Goal: Information Seeking & Learning: Learn about a topic

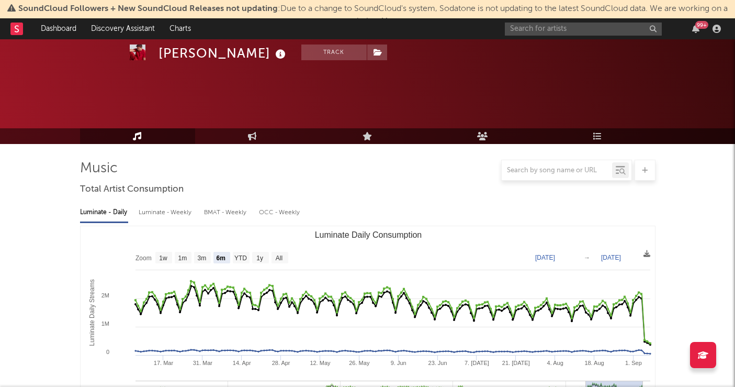
select select "6m"
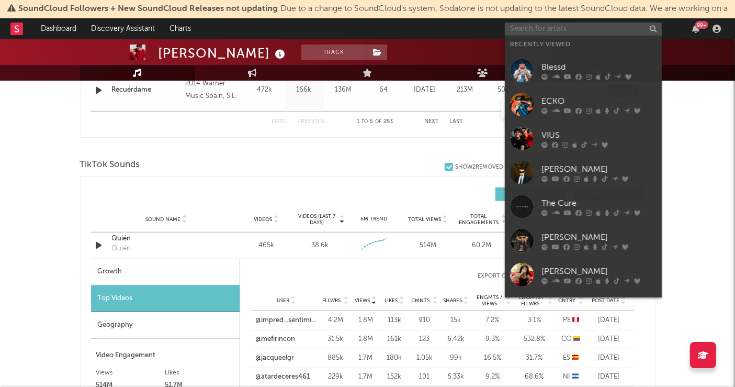
click at [550, 27] on input "text" at bounding box center [583, 29] width 157 height 13
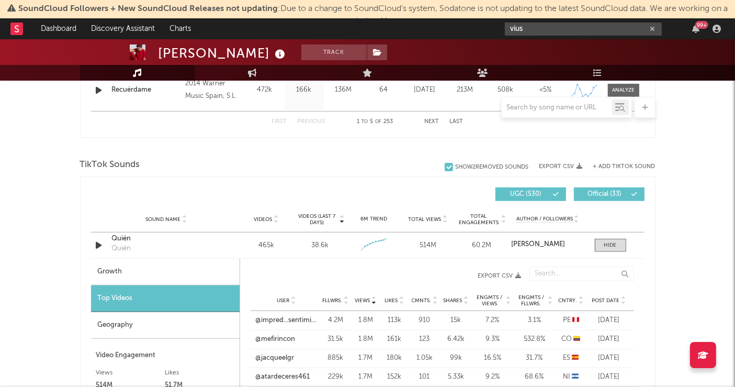
type input "vius"
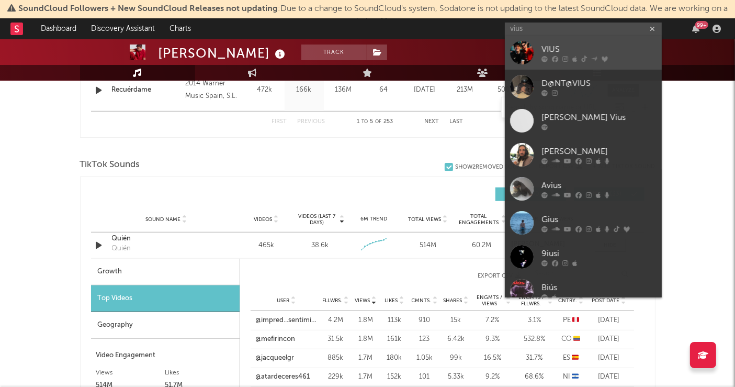
click at [554, 46] on div "VIUS" at bounding box center [599, 49] width 115 height 13
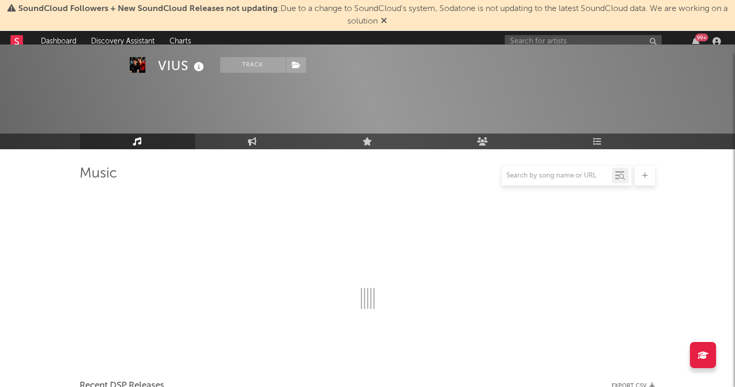
scroll to position [640, 0]
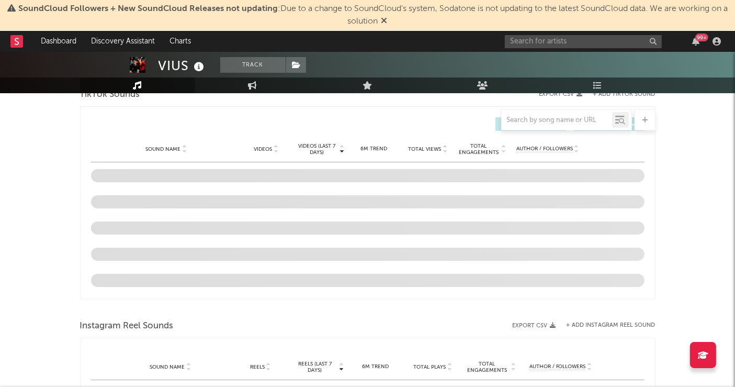
select select "6m"
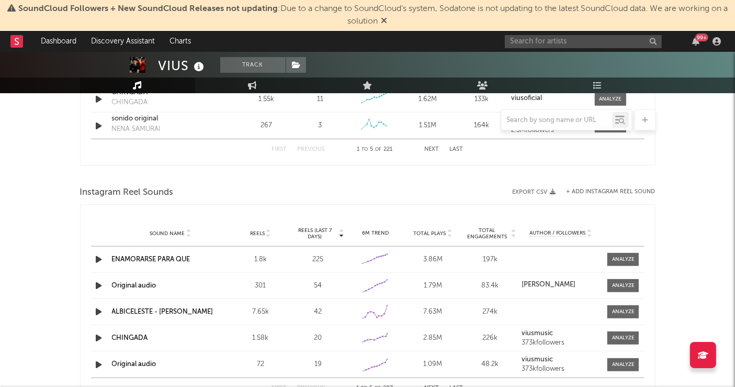
scroll to position [924, 0]
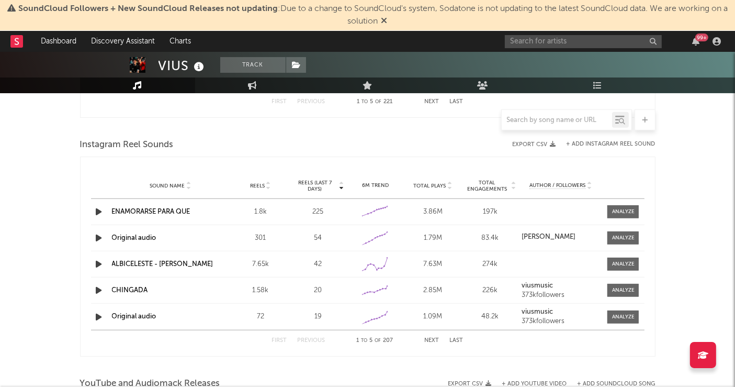
click at [164, 211] on link "ENAMORARSE PARA QUE" at bounding box center [151, 211] width 79 height 7
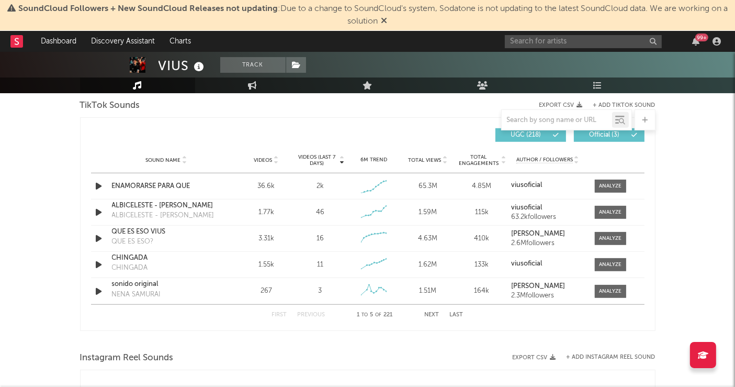
scroll to position [710, 0]
click at [611, 183] on div at bounding box center [610, 187] width 23 height 8
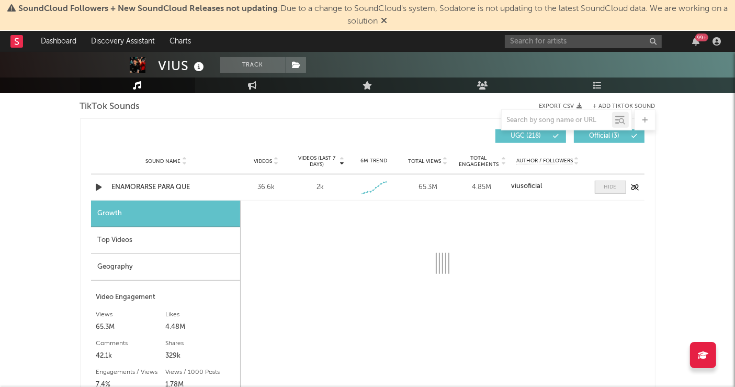
select select "1w"
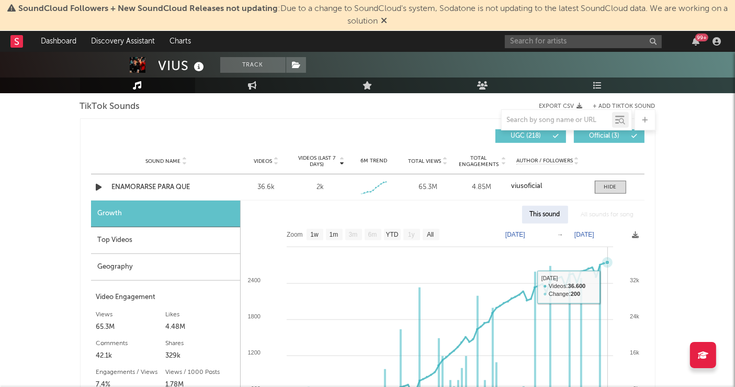
scroll to position [780, 0]
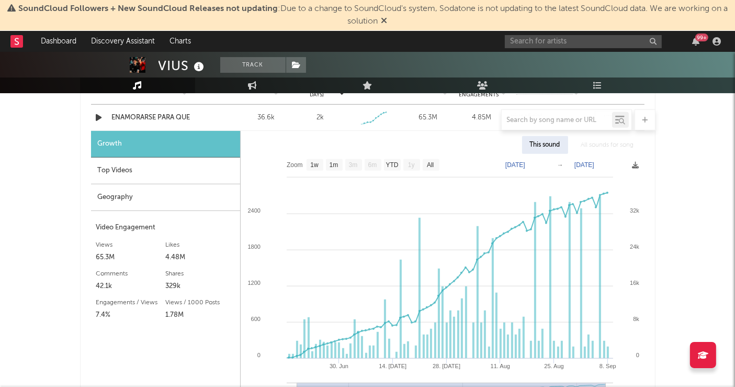
click at [192, 194] on div "Geography" at bounding box center [165, 197] width 149 height 27
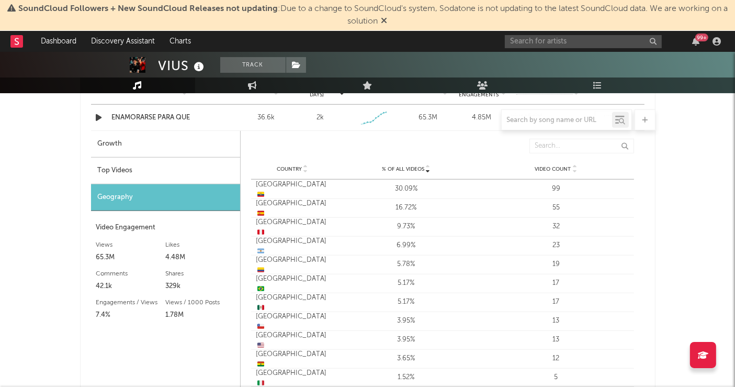
click at [167, 146] on div "Growth" at bounding box center [165, 144] width 149 height 27
select select "1w"
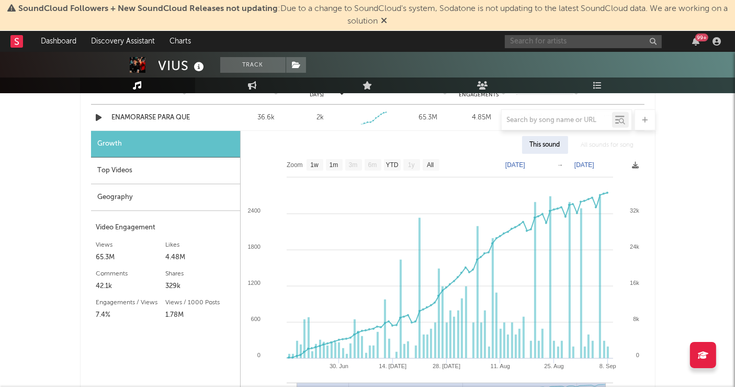
click at [533, 41] on input "text" at bounding box center [583, 41] width 157 height 13
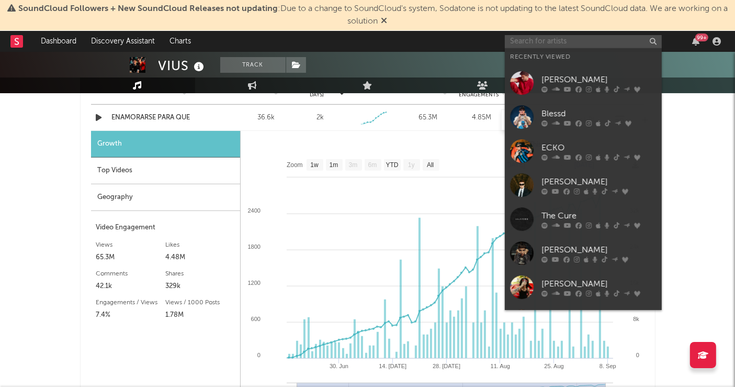
type input "l"
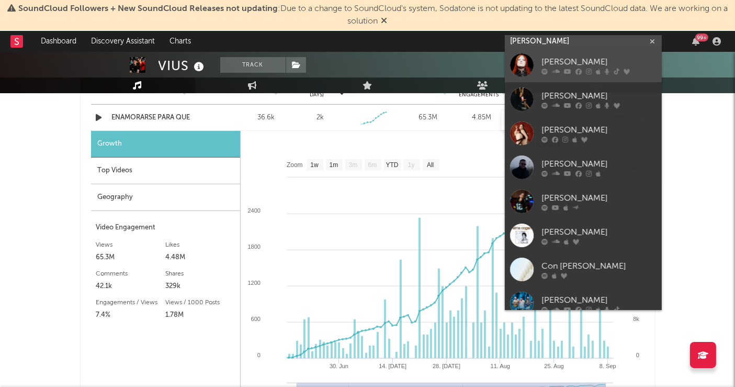
type input "[PERSON_NAME]"
click at [533, 67] on div at bounding box center [522, 65] width 24 height 24
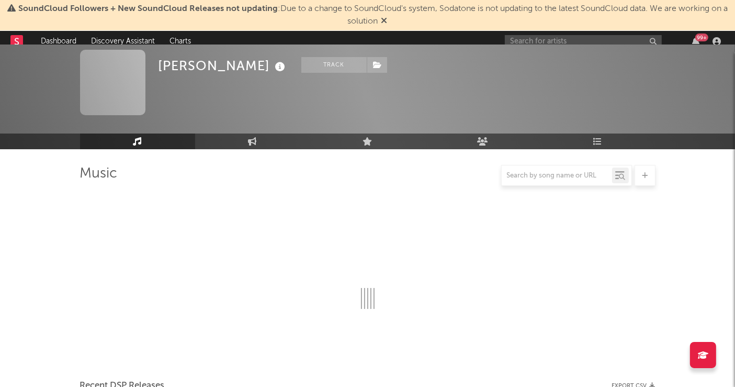
scroll to position [780, 0]
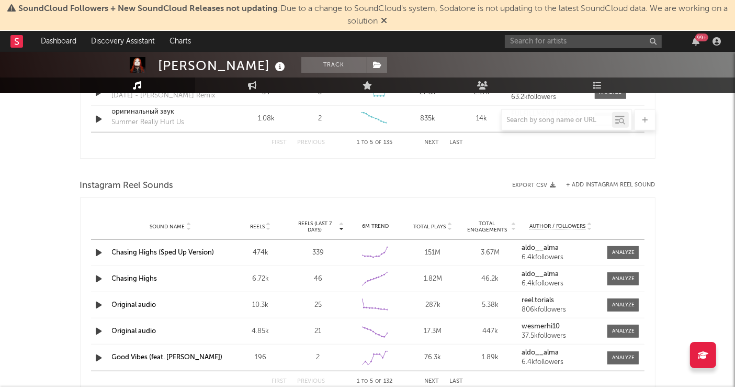
select select "6m"
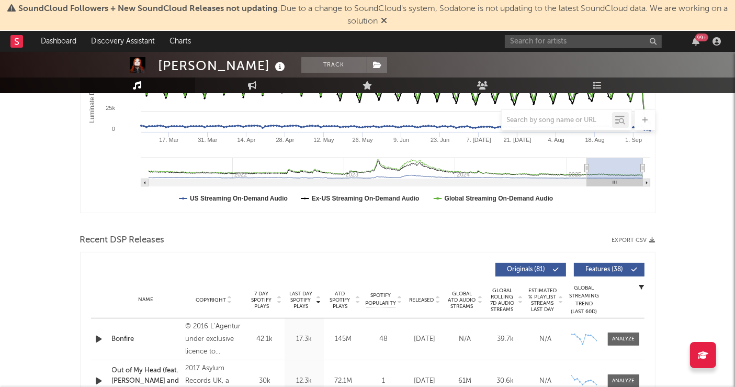
scroll to position [0, 0]
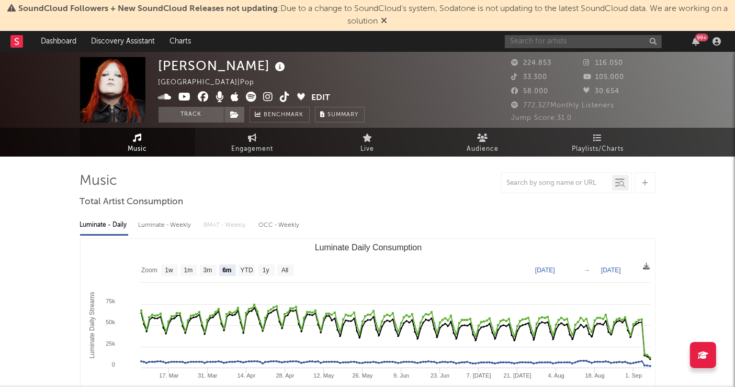
click at [553, 40] on input "text" at bounding box center [583, 41] width 157 height 13
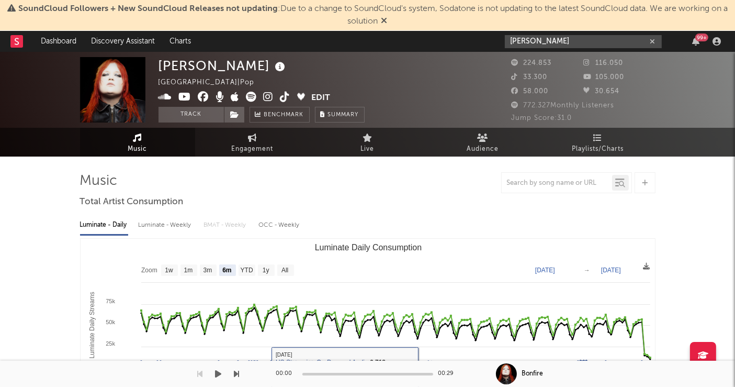
type input "[PERSON_NAME]"
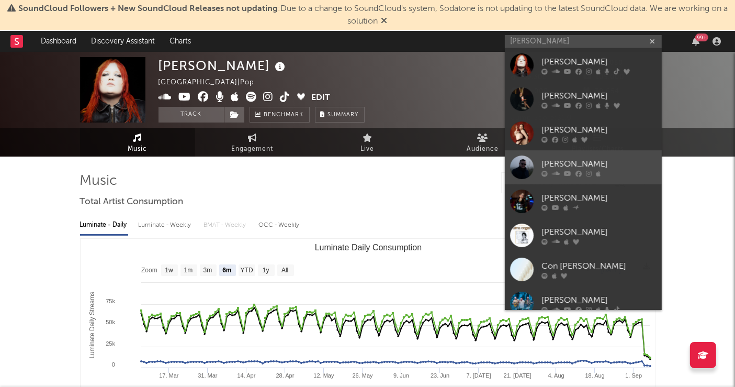
click at [563, 160] on div "[PERSON_NAME]" at bounding box center [599, 164] width 115 height 13
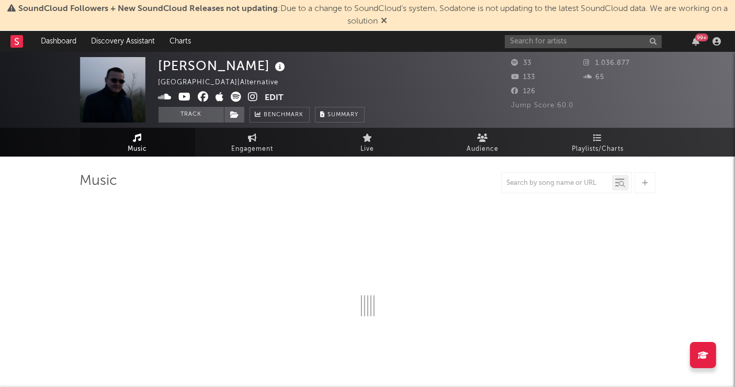
select select "1w"
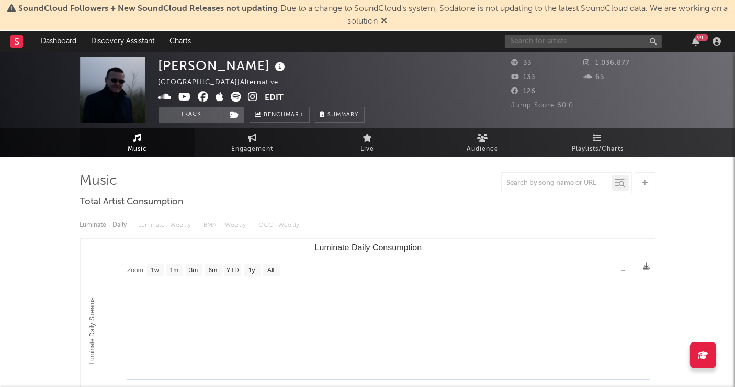
click at [562, 41] on input "text" at bounding box center [583, 41] width 157 height 13
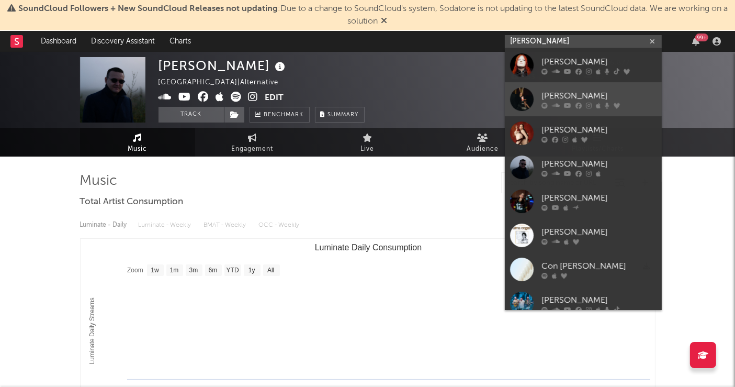
type input "[PERSON_NAME]"
click at [554, 87] on link "[PERSON_NAME]" at bounding box center [583, 99] width 157 height 34
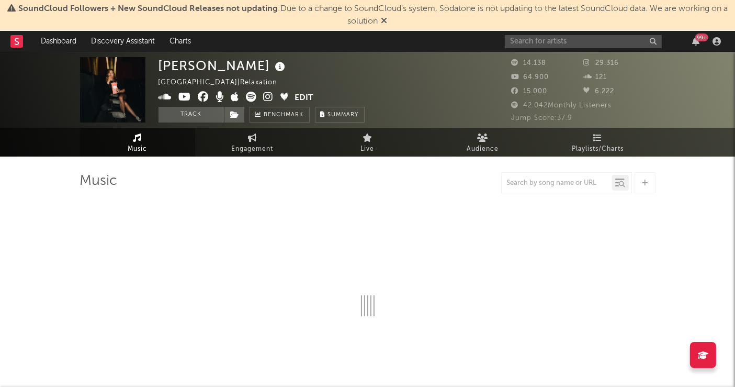
select select "6m"
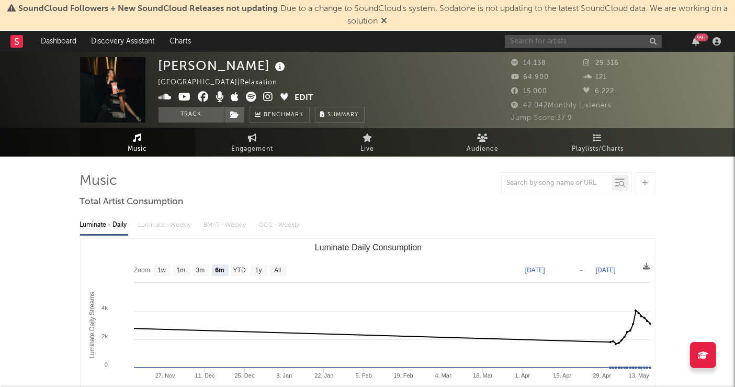
click at [549, 41] on input "text" at bounding box center [583, 41] width 157 height 13
type input "a"
click at [388, 183] on div at bounding box center [368, 182] width 576 height 21
click at [593, 41] on input "[PERSON_NAME]" at bounding box center [583, 41] width 157 height 13
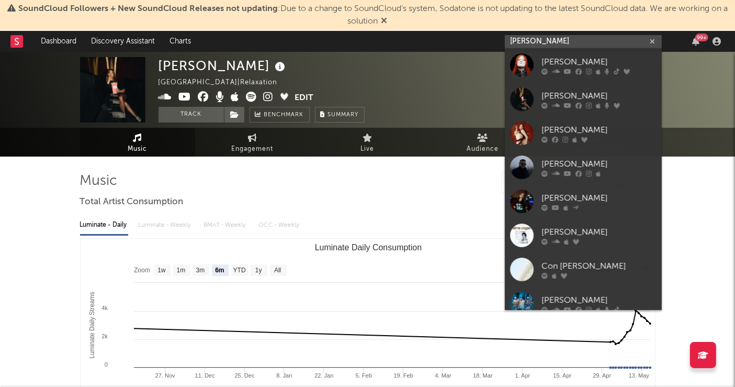
click at [593, 41] on input "[PERSON_NAME]" at bounding box center [583, 41] width 157 height 13
type input "A"
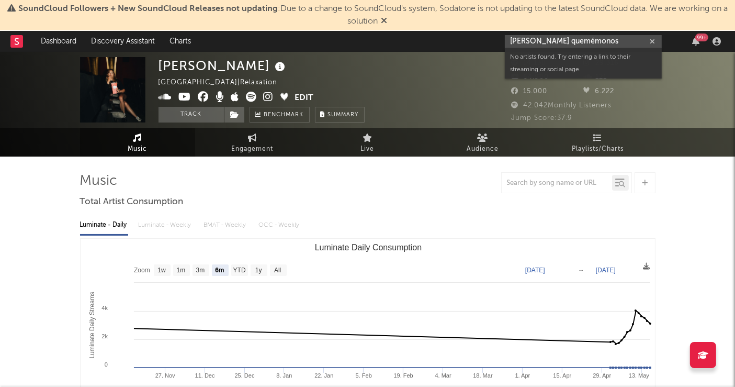
click at [550, 44] on input "[PERSON_NAME] quemémonos" at bounding box center [583, 41] width 157 height 13
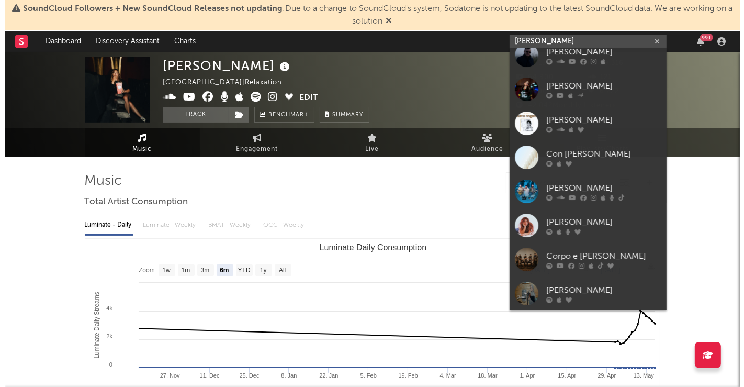
scroll to position [112, 0]
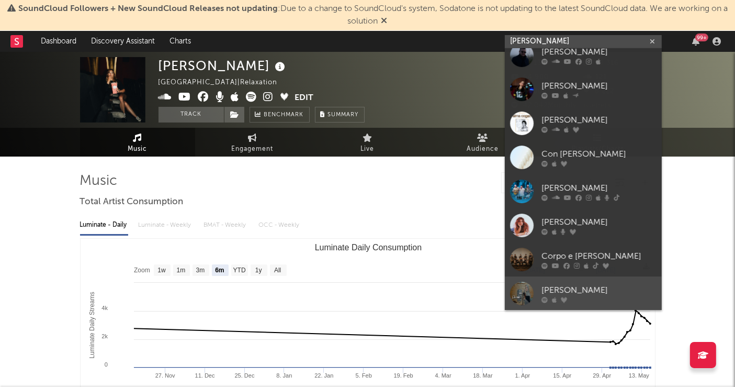
type input "[PERSON_NAME]"
click at [543, 286] on div "[PERSON_NAME]" at bounding box center [599, 290] width 115 height 13
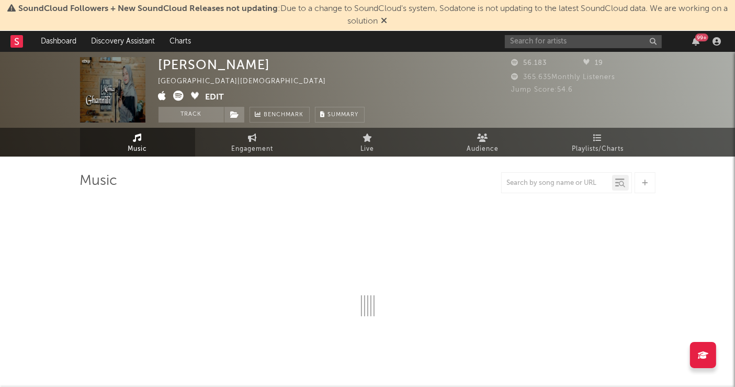
select select "6m"
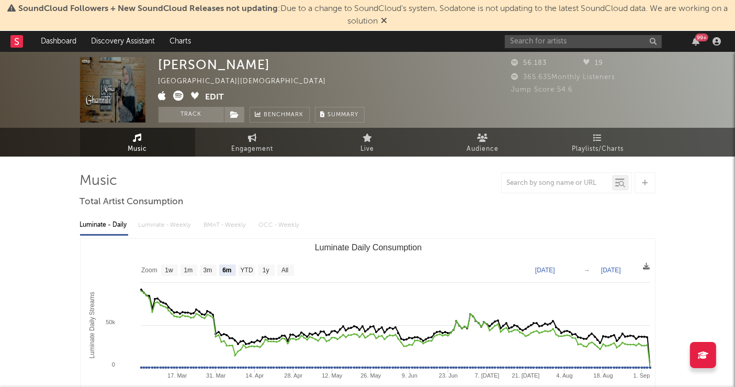
click at [21, 39] on rect at bounding box center [16, 41] width 13 height 13
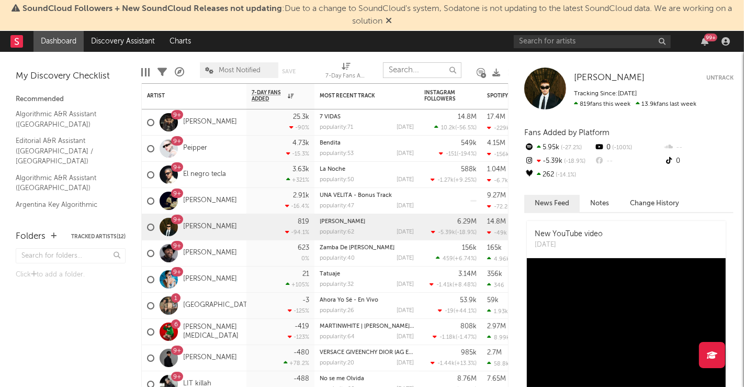
click at [429, 67] on input "text" at bounding box center [422, 70] width 79 height 16
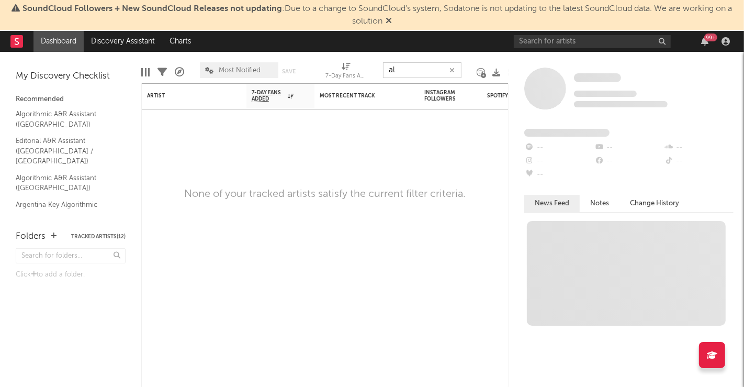
type input "a"
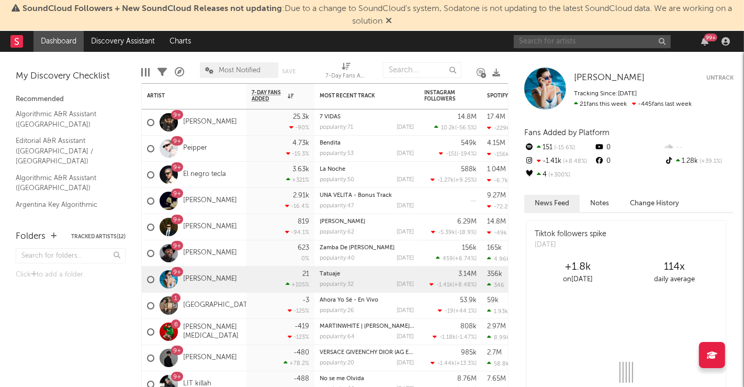
click at [572, 41] on input "text" at bounding box center [592, 41] width 157 height 13
click at [710, 41] on div "99 +" at bounding box center [711, 37] width 13 height 8
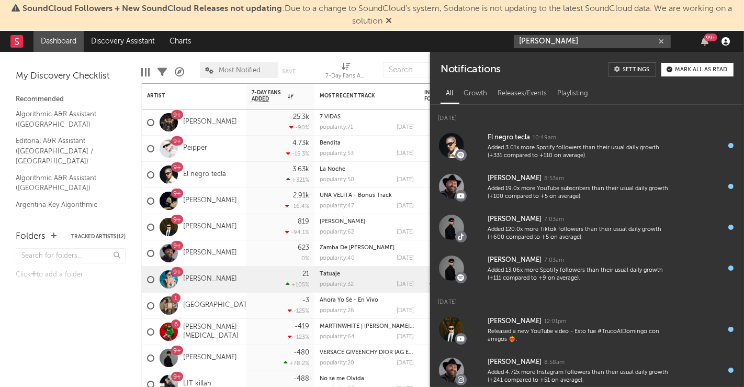
click at [728, 38] on icon "button" at bounding box center [726, 41] width 8 height 8
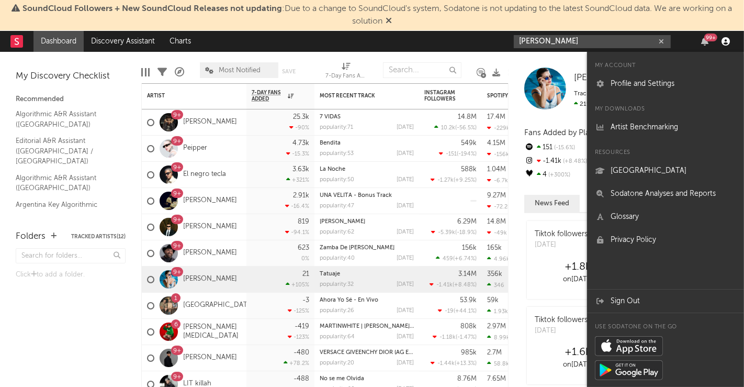
click at [728, 38] on icon "button" at bounding box center [726, 41] width 8 height 8
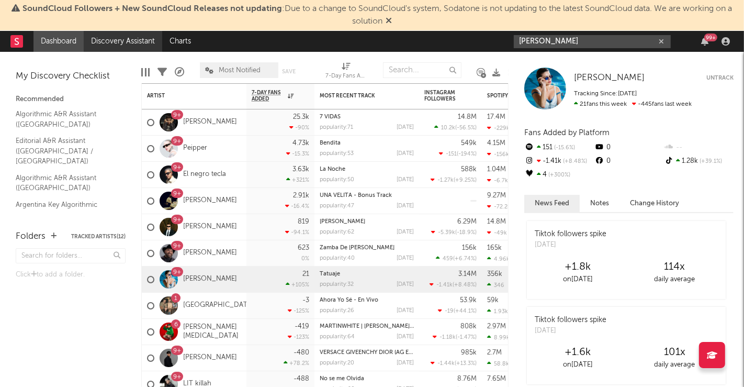
type input "[PERSON_NAME]"
click at [141, 48] on link "Discovery Assistant" at bounding box center [123, 41] width 79 height 21
